Goal: Task Accomplishment & Management: Use online tool/utility

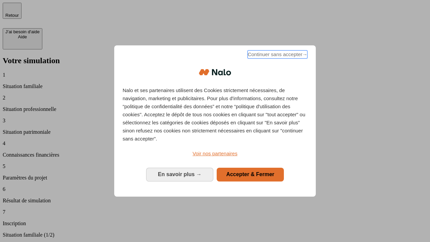
click at [277, 55] on span "Continuer sans accepter →" at bounding box center [278, 54] width 60 height 8
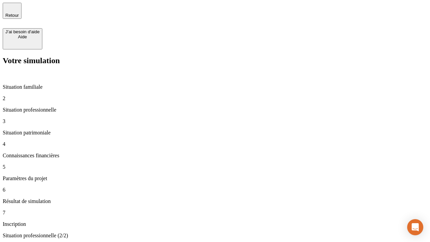
type input "70 000"
type input "1 000"
